Goal: Transaction & Acquisition: Purchase product/service

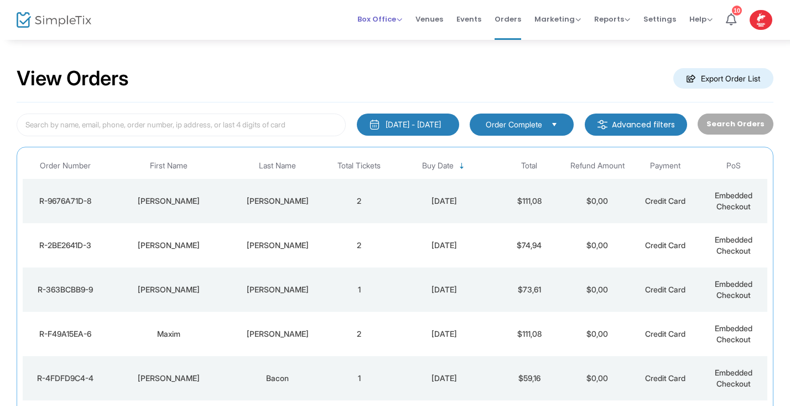
click at [398, 22] on span "Box Office" at bounding box center [379, 19] width 45 height 11
click at [398, 37] on li "Sell Tickets" at bounding box center [396, 38] width 79 height 22
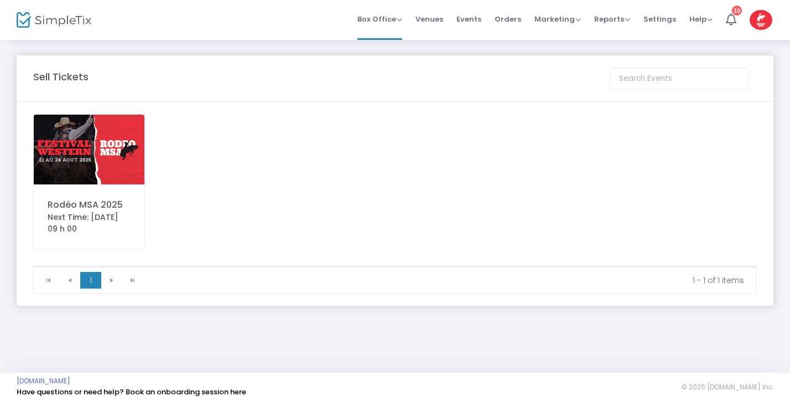
click at [116, 143] on img at bounding box center [89, 150] width 111 height 70
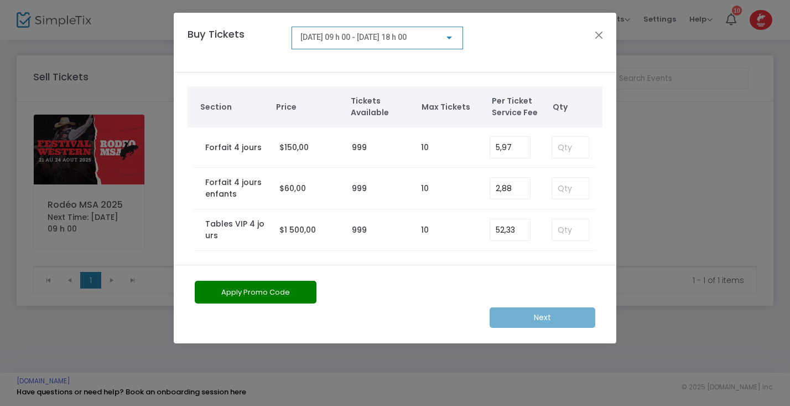
click at [452, 37] on div at bounding box center [450, 38] width 6 height 3
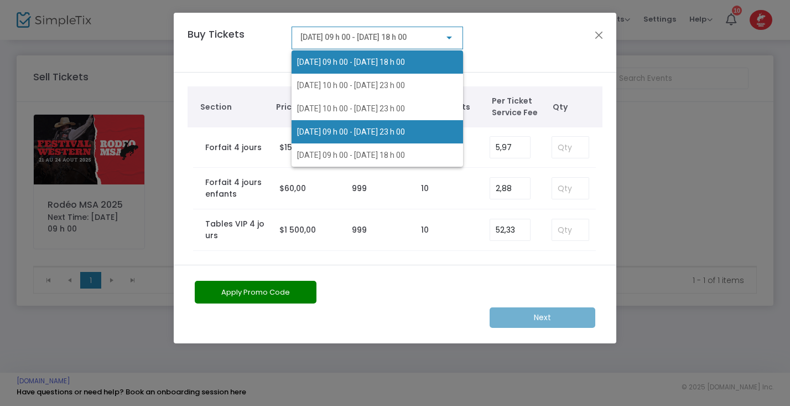
click at [405, 129] on span "2025-08-23 @ 09 h 00 - 2025-08-23 @ 23 h 00" at bounding box center [351, 131] width 108 height 9
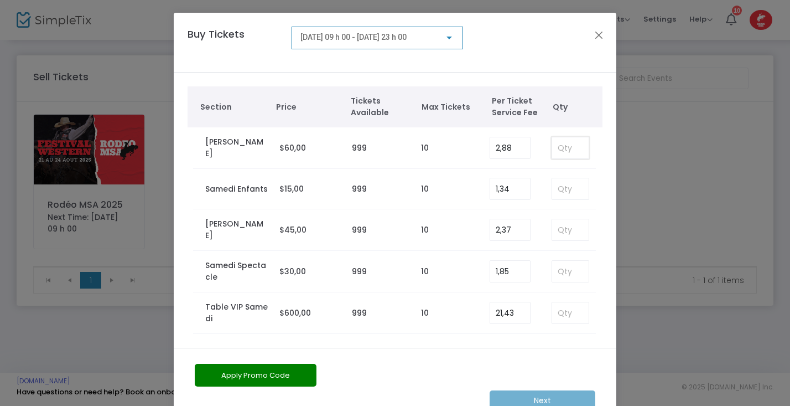
click at [565, 153] on input at bounding box center [570, 147] width 37 height 21
type input "6"
click at [291, 374] on button "Apply Promo Code" at bounding box center [256, 375] width 122 height 23
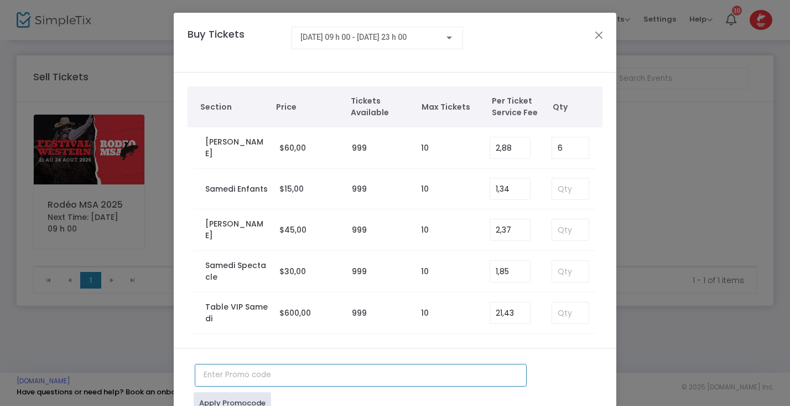
click at [252, 379] on input "text" at bounding box center [361, 375] width 332 height 23
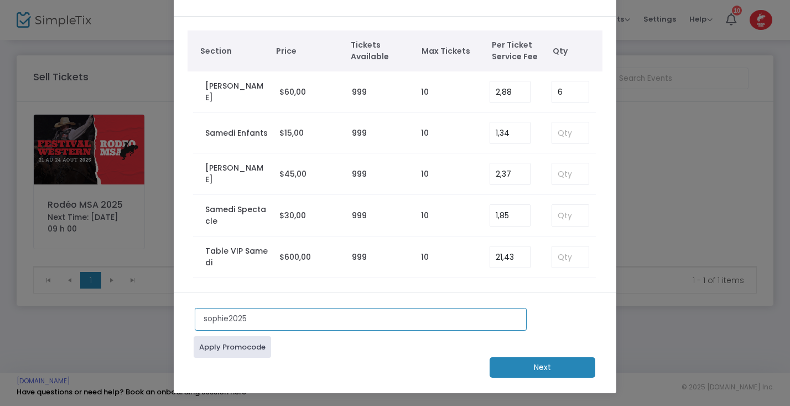
scroll to position [56, 0]
type input "sophie2025"
click at [252, 349] on link "Apply Promocode" at bounding box center [232, 347] width 77 height 22
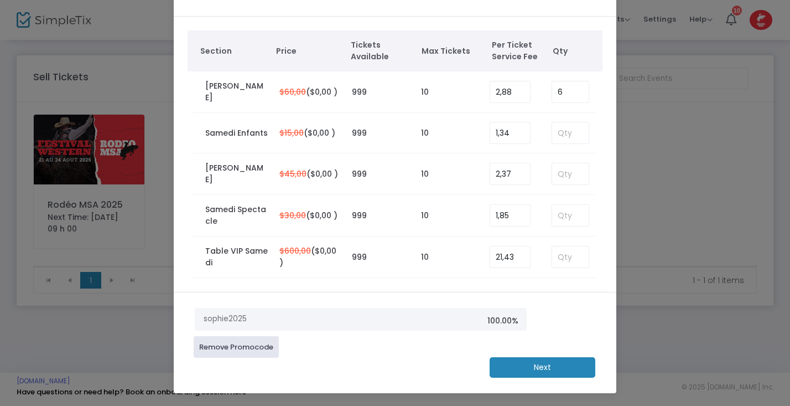
click at [535, 363] on m-button "Next" at bounding box center [543, 367] width 106 height 20
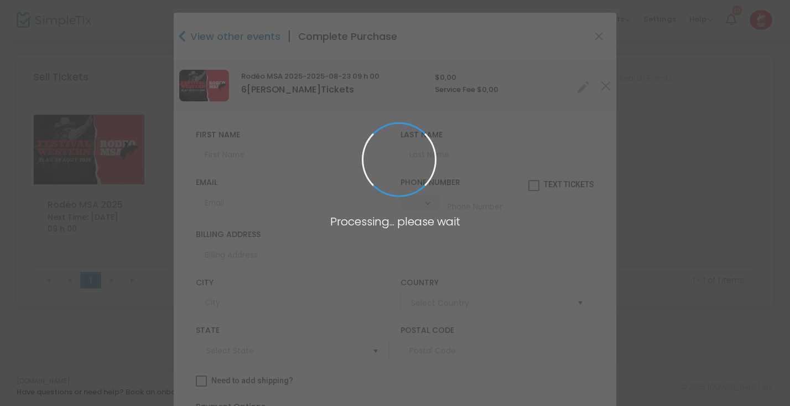
type input "Canada"
type input "Quebec"
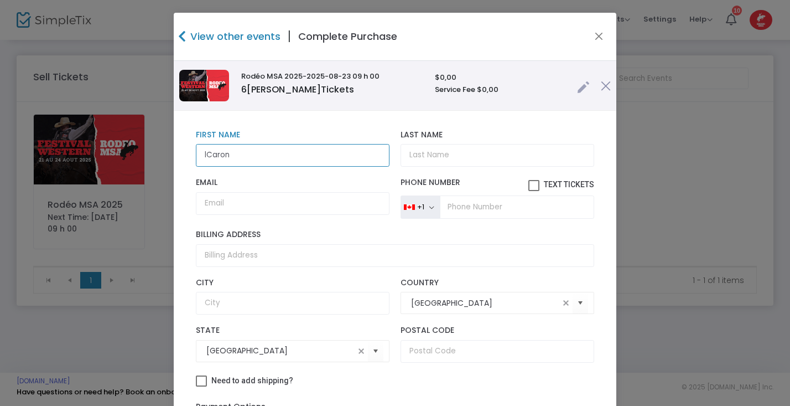
click at [205, 156] on input "lCaron" at bounding box center [293, 155] width 194 height 23
type input "[PERSON_NAME]"
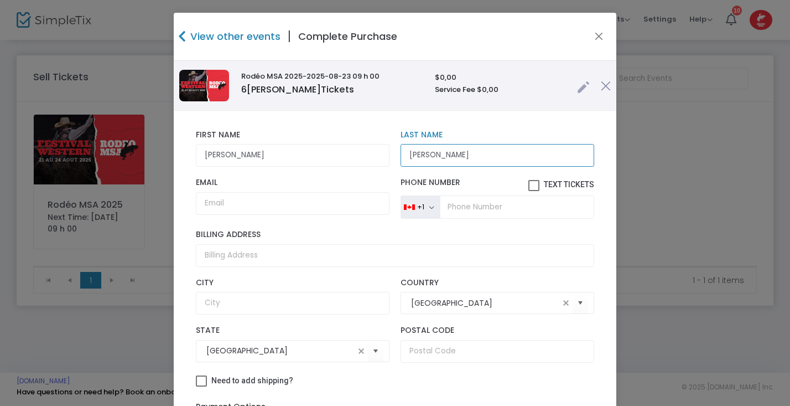
type input "[PERSON_NAME]"
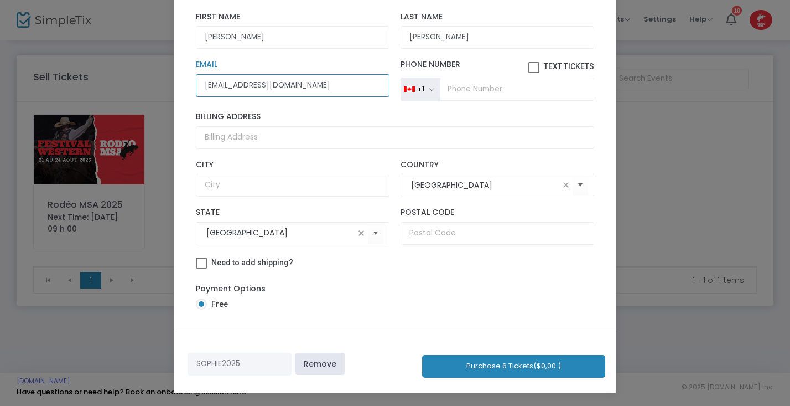
scroll to position [117, 0]
type input "laurencedenis@caronguay.ca"
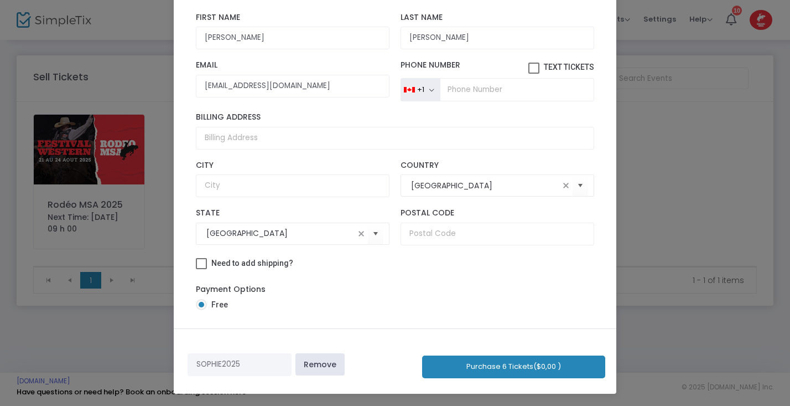
click at [544, 364] on button "Purchase 6 Tickets ($0,00 )" at bounding box center [513, 366] width 183 height 23
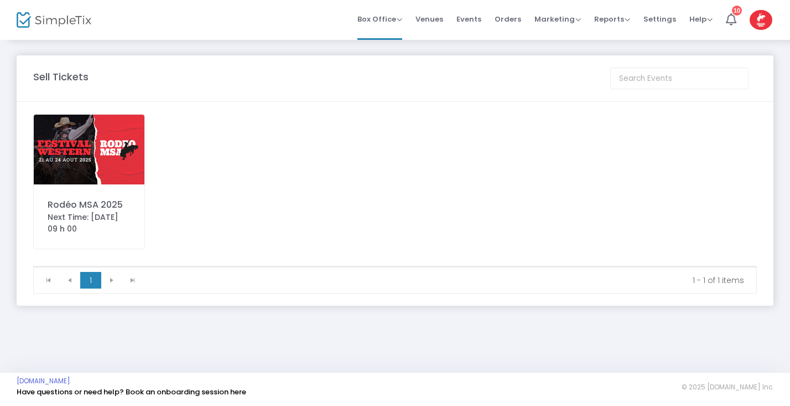
click at [76, 158] on img at bounding box center [89, 150] width 111 height 70
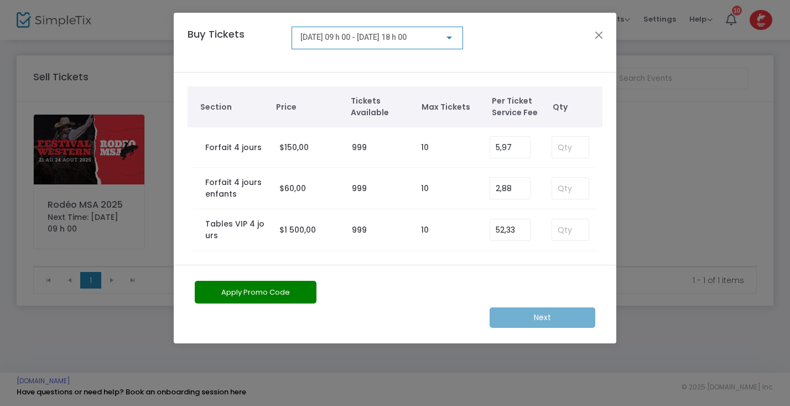
click at [448, 38] on div at bounding box center [450, 38] width 6 height 3
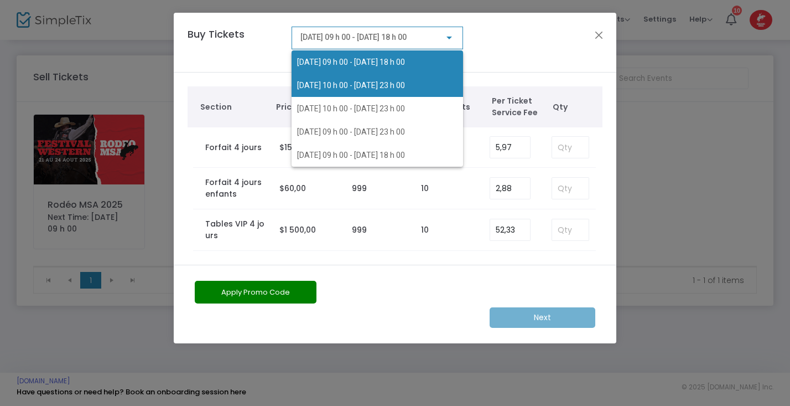
click at [405, 82] on span "2025-08-21 @ 10 h 00 - 2025-08-21 @ 23 h 00" at bounding box center [351, 85] width 108 height 9
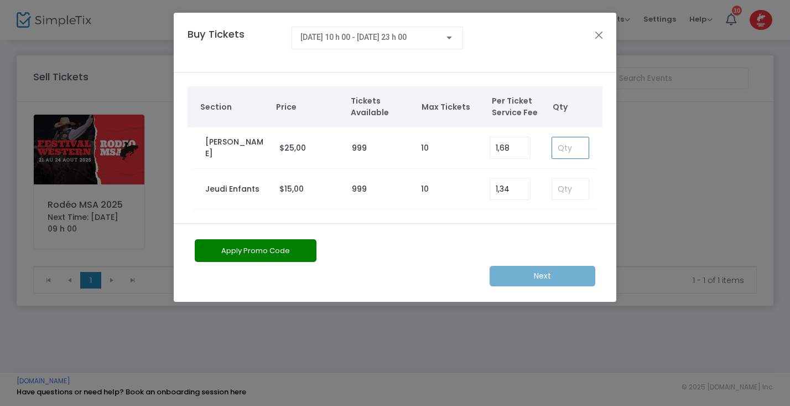
click at [563, 142] on input at bounding box center [570, 147] width 37 height 21
type input "3"
click at [448, 38] on div at bounding box center [450, 38] width 6 height 3
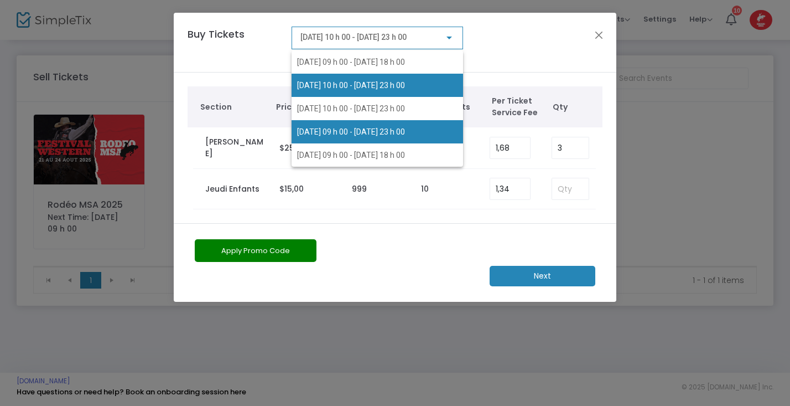
click at [423, 127] on span "2025-08-23 @ 09 h 00 - 2025-08-23 @ 23 h 00" at bounding box center [377, 131] width 160 height 23
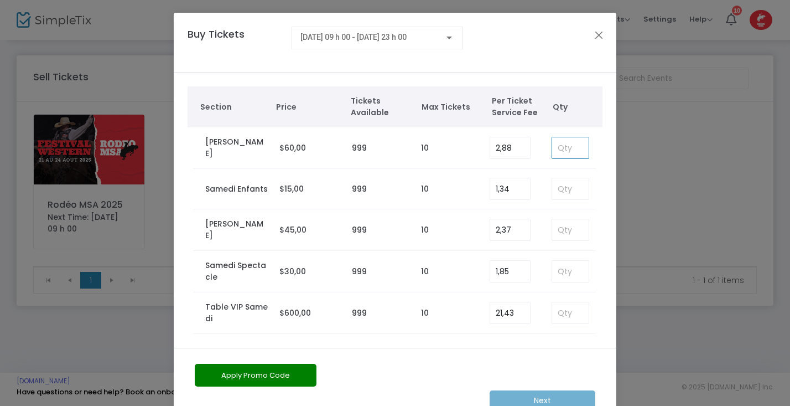
click at [565, 145] on input at bounding box center [570, 147] width 37 height 21
type input "3"
click at [447, 37] on div at bounding box center [450, 38] width 6 height 3
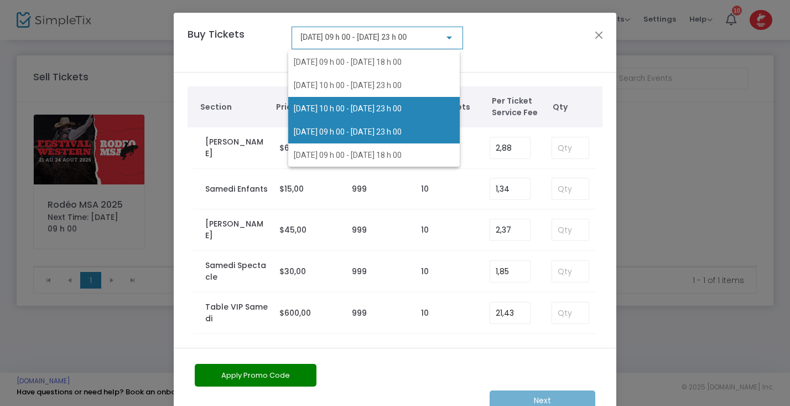
click at [402, 107] on span "2025-08-22 @ 10 h 00 - 2025-08-22 @ 23 h 00" at bounding box center [348, 108] width 108 height 9
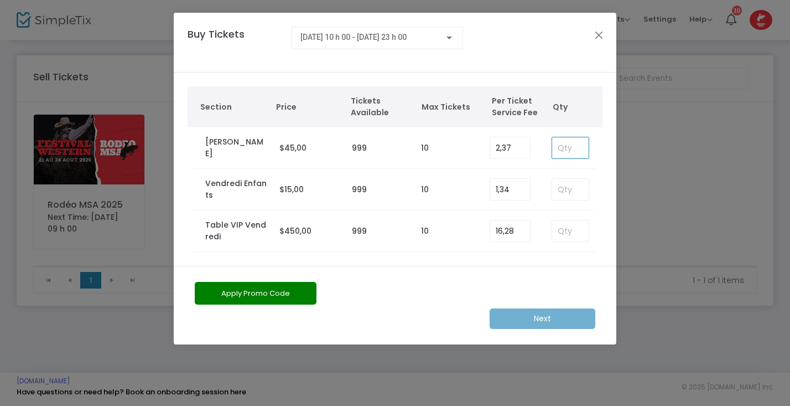
click at [564, 144] on input at bounding box center [570, 147] width 37 height 21
type input "3"
click at [449, 38] on div at bounding box center [450, 38] width 6 height 3
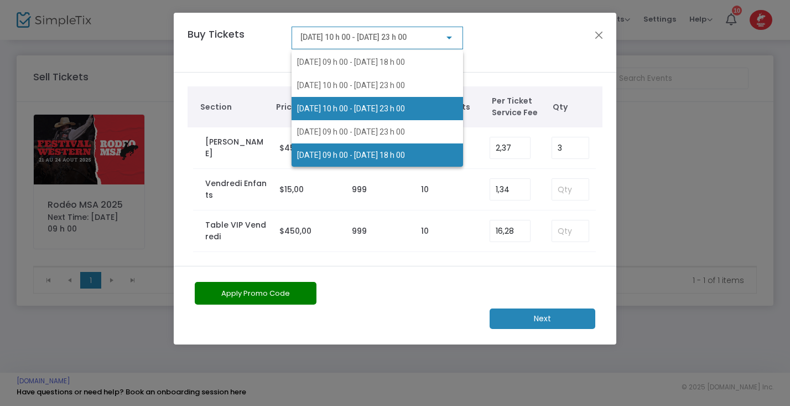
click at [405, 151] on span "2025-08-24 @ 09 h 00 - 2025-08-24 @ 18 h 00" at bounding box center [351, 155] width 108 height 9
